Goal: Task Accomplishment & Management: Manage account settings

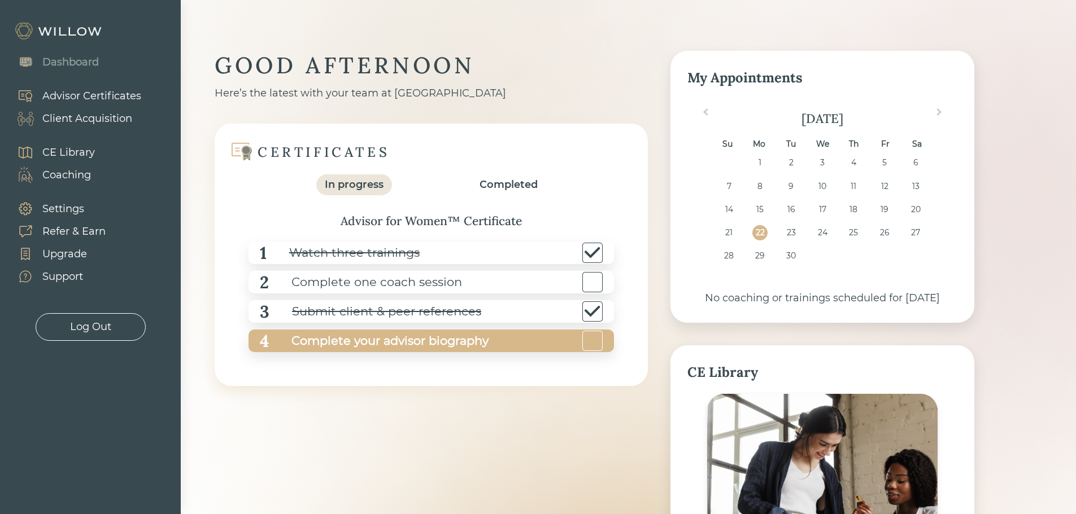
click at [370, 341] on div "Complete your advisor biography" at bounding box center [379, 341] width 220 height 25
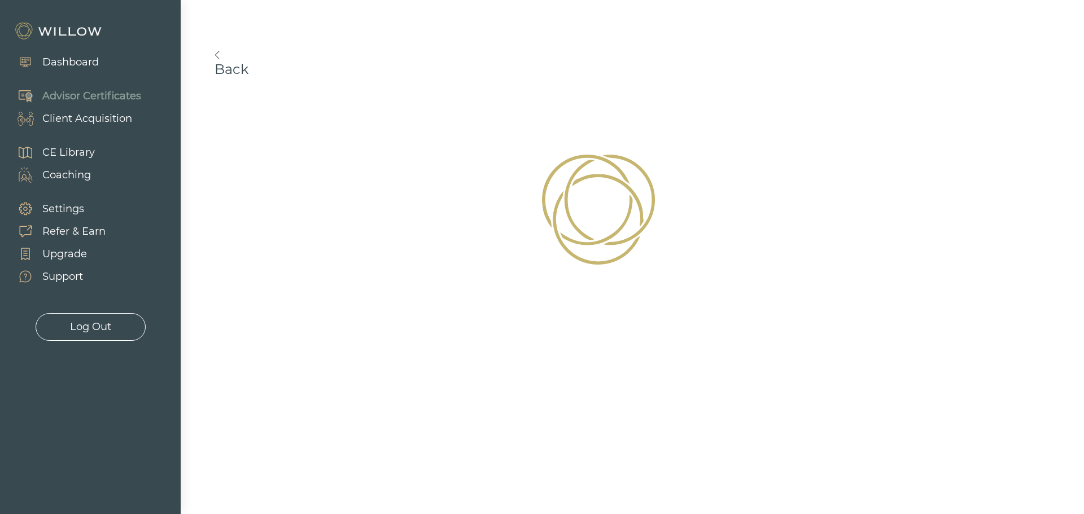
click at [216, 55] on img at bounding box center [217, 55] width 5 height 8
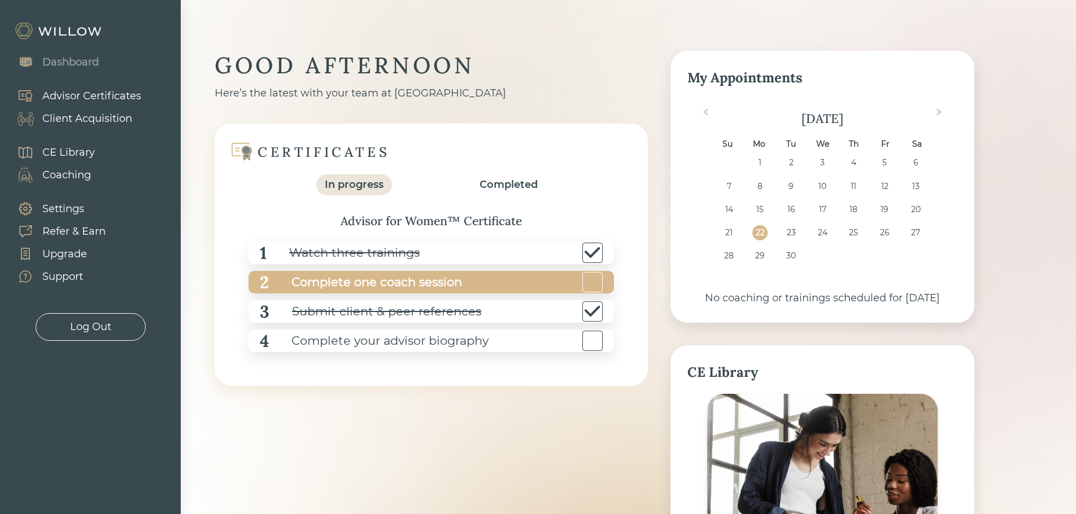
click at [405, 280] on div "Complete one coach session" at bounding box center [365, 282] width 193 height 25
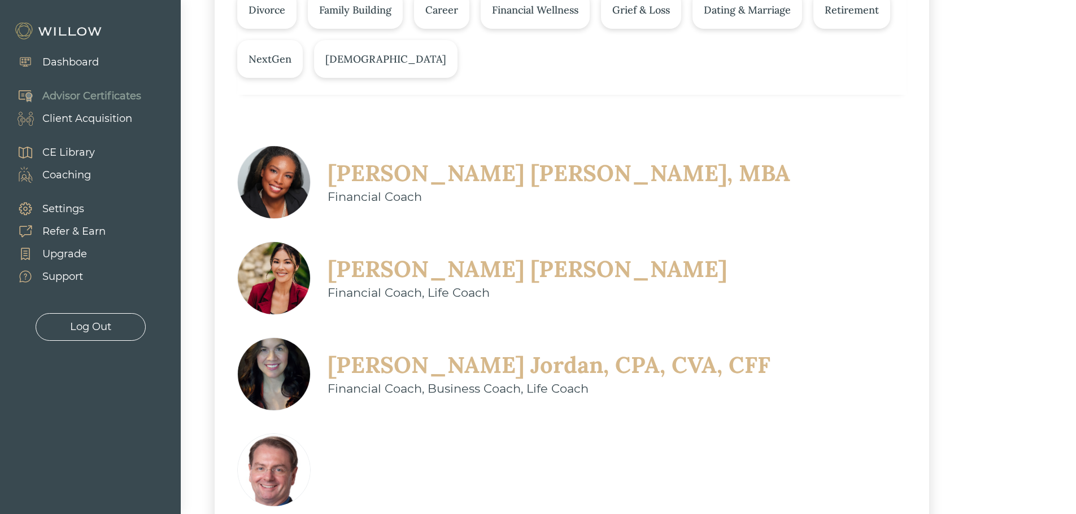
scroll to position [127, 0]
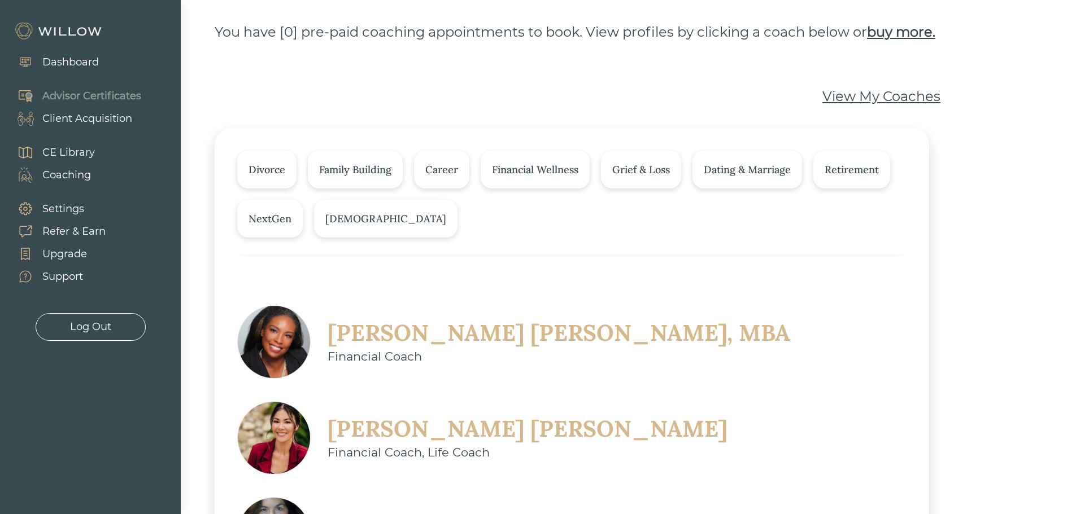
click at [727, 414] on div "Christine Sarno" at bounding box center [526, 428] width 399 height 29
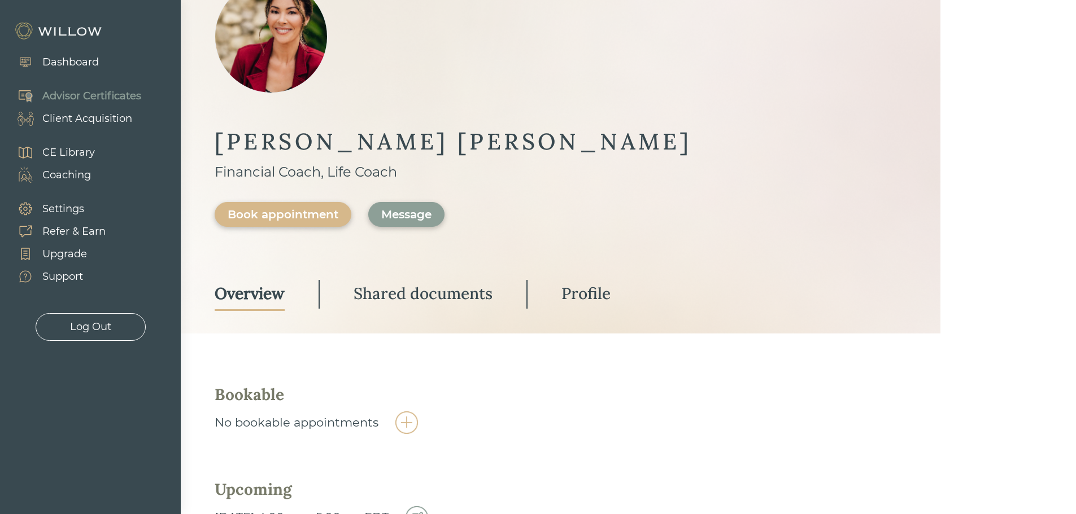
scroll to position [128, 0]
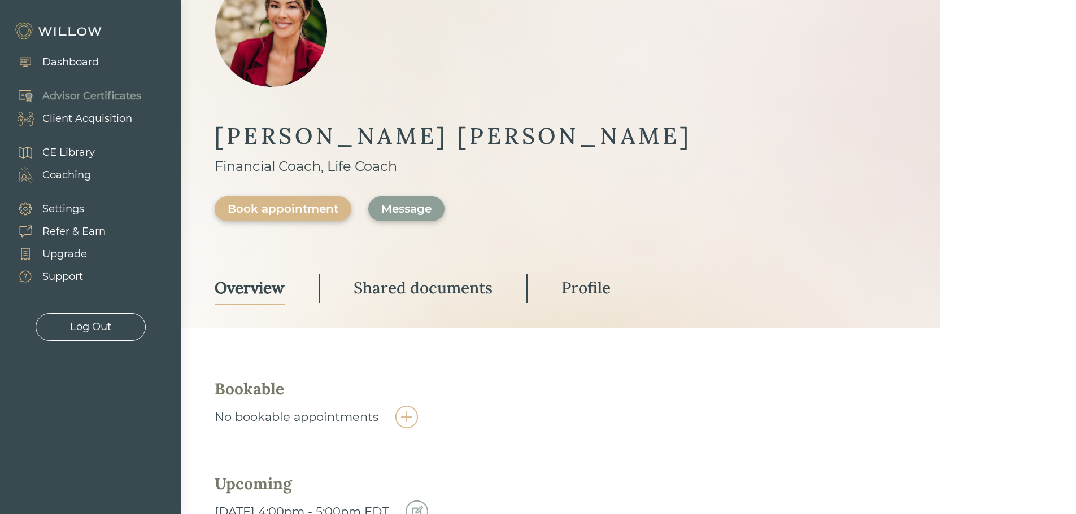
click at [428, 501] on img at bounding box center [416, 512] width 23 height 23
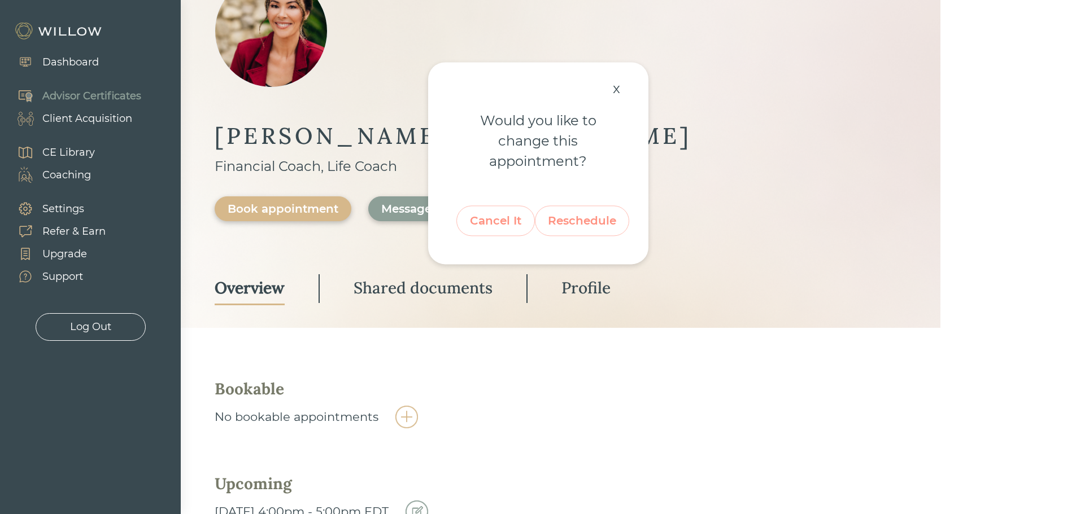
click at [578, 222] on div "Reschedule" at bounding box center [582, 221] width 68 height 21
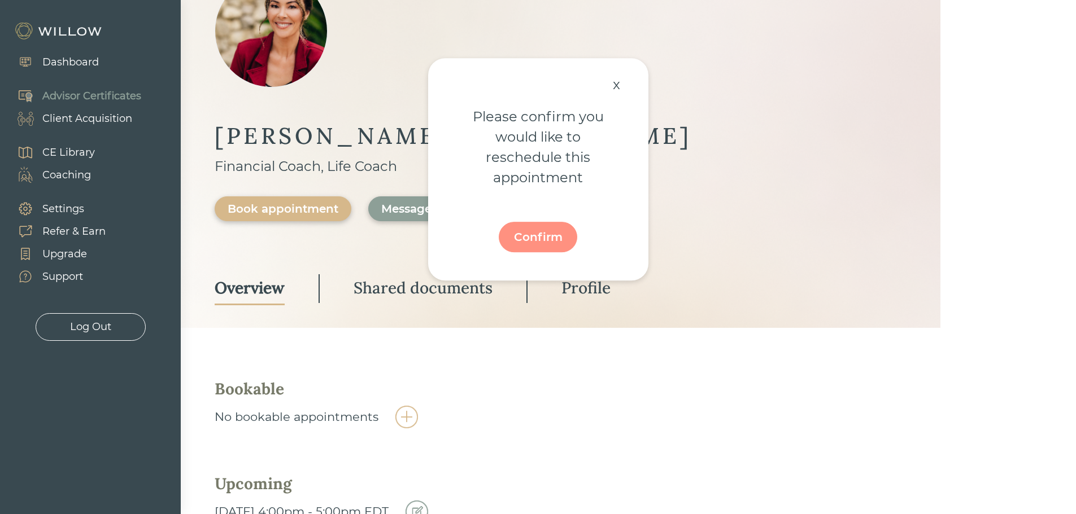
click at [546, 240] on div "Confirm" at bounding box center [538, 236] width 53 height 21
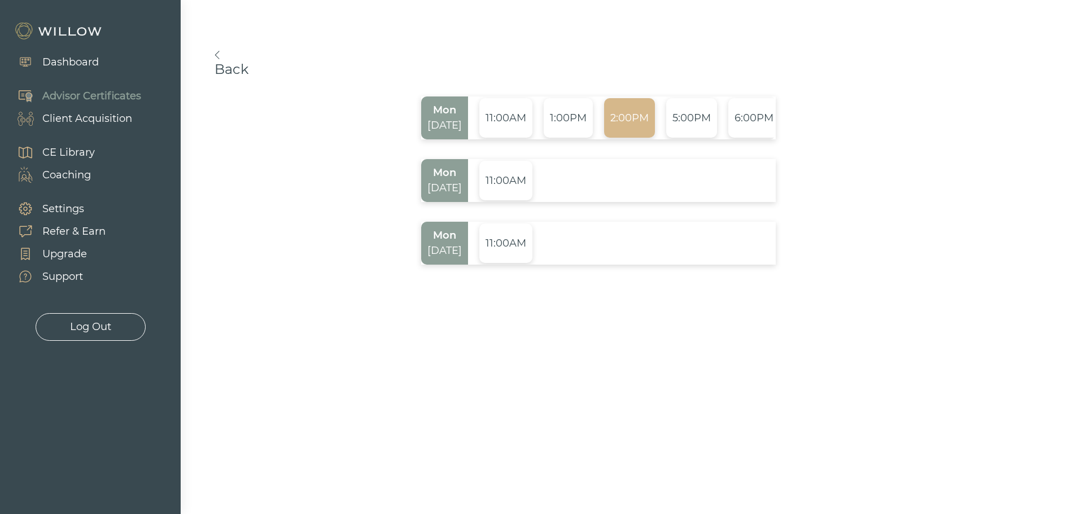
click at [630, 115] on div "2:00PM" at bounding box center [629, 118] width 51 height 40
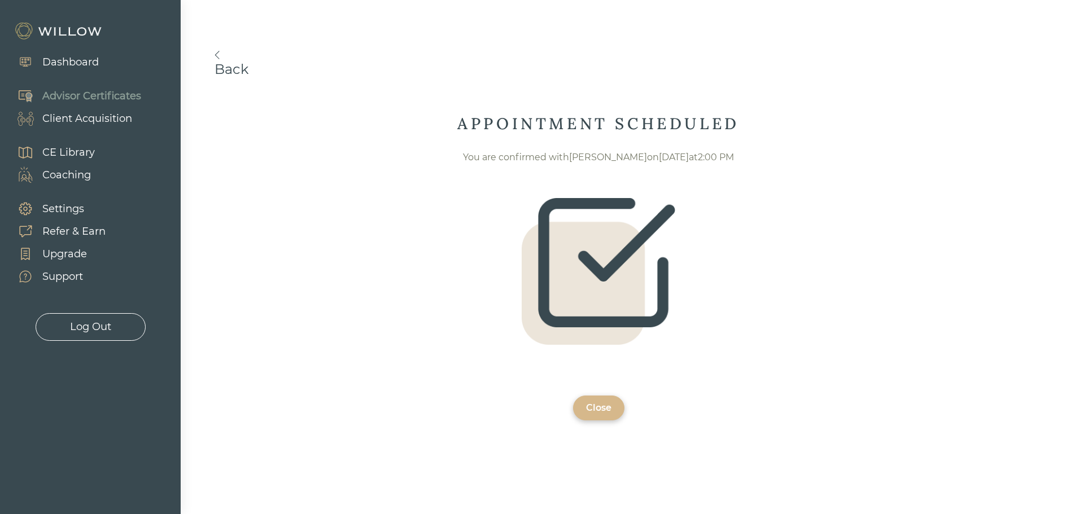
click at [597, 409] on div "Close" at bounding box center [598, 408] width 25 height 14
